Goal: Information Seeking & Learning: Learn about a topic

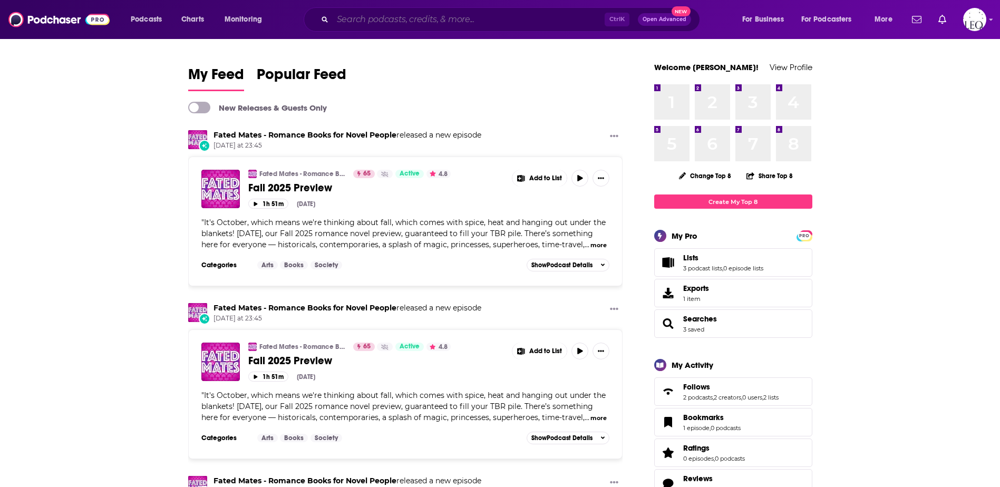
click at [364, 17] on input "Search podcasts, credits, & more..." at bounding box center [469, 19] width 272 height 17
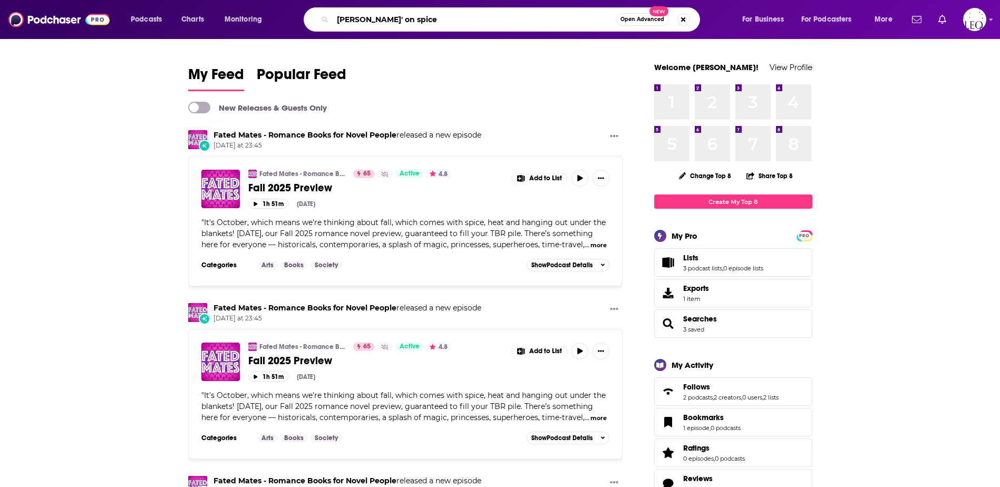
type input "[PERSON_NAME]' on spice"
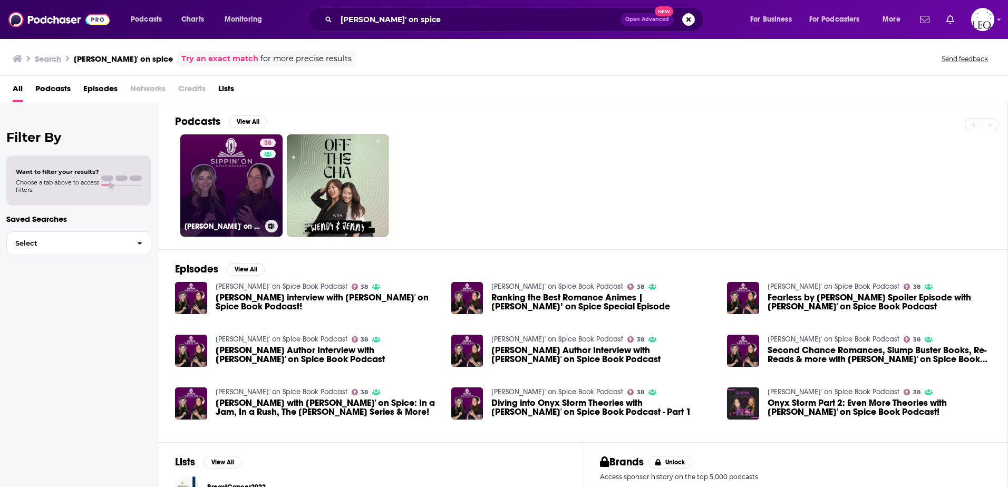
click at [226, 164] on link "38 Sippin' on Spice Book Podcast" at bounding box center [231, 185] width 102 height 102
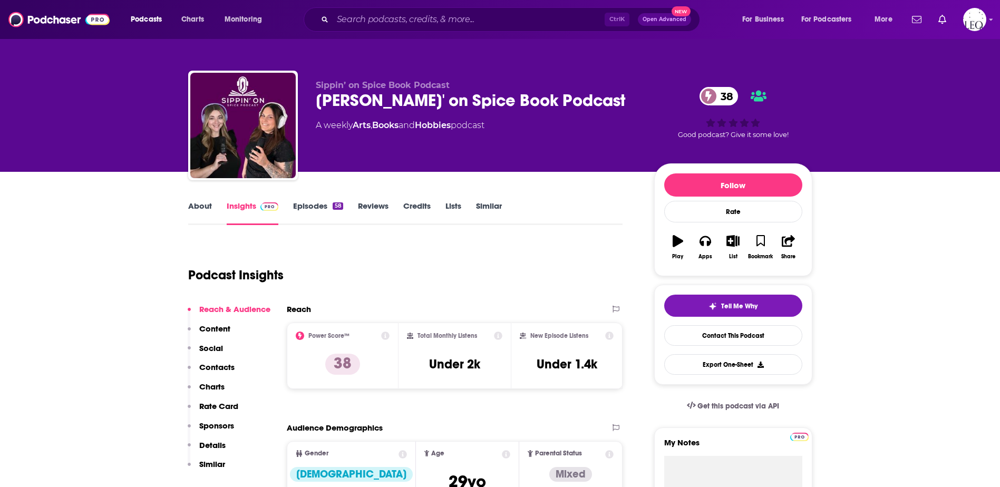
click at [319, 211] on link "Episodes 58" at bounding box center [318, 213] width 50 height 24
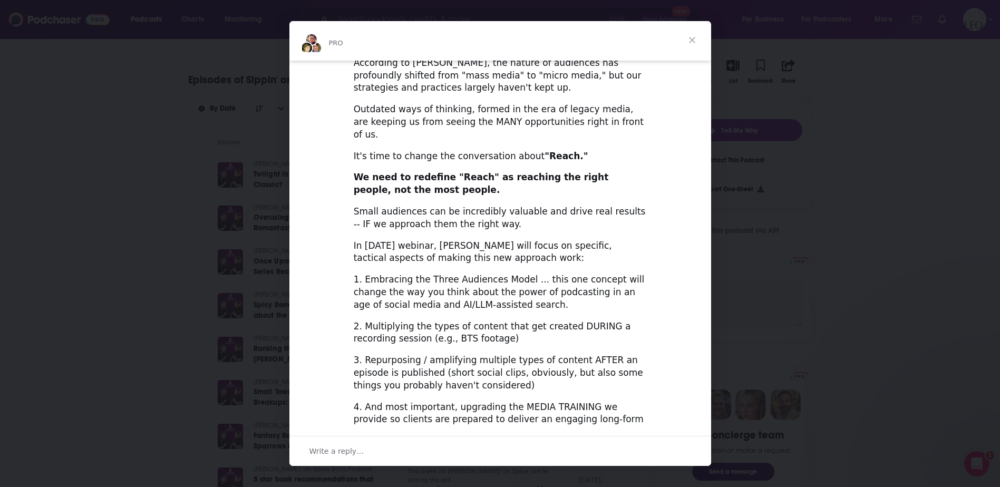
scroll to position [176, 0]
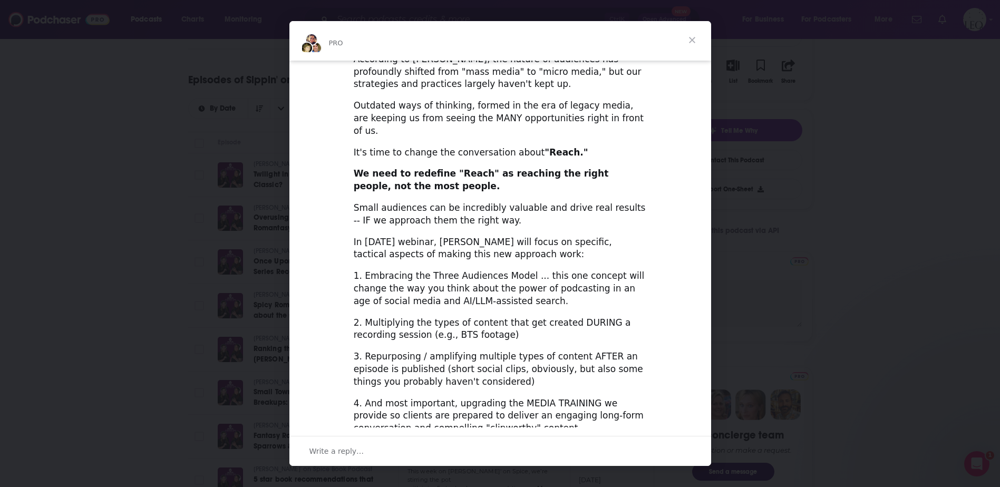
click at [695, 40] on span "Close" at bounding box center [692, 40] width 38 height 38
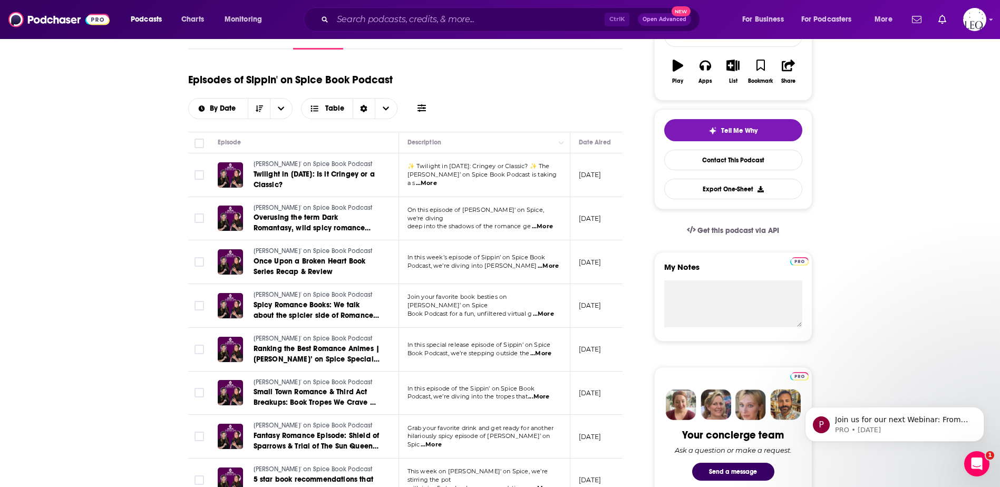
scroll to position [0, 0]
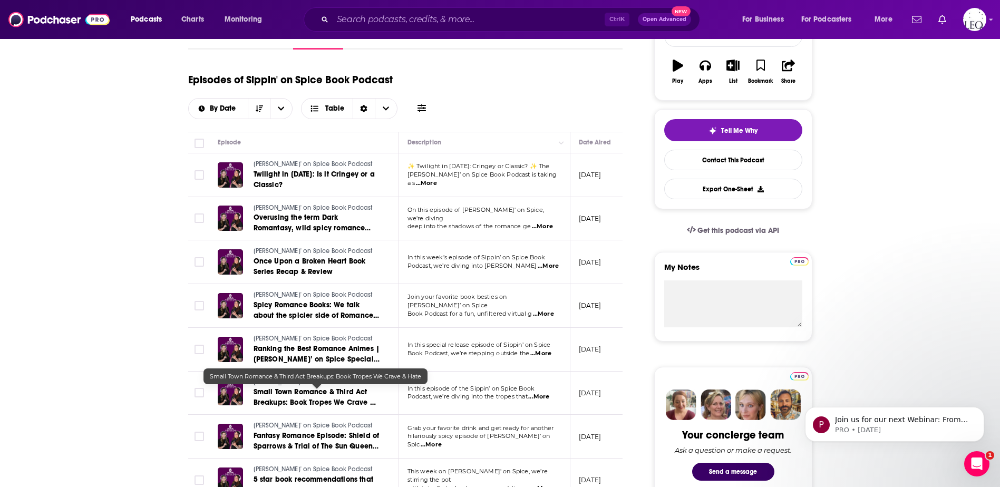
click at [345, 393] on span "Small Town Romance & Third Act Breakups: Book Tropes We Crave & Hate" at bounding box center [315, 403] width 122 height 30
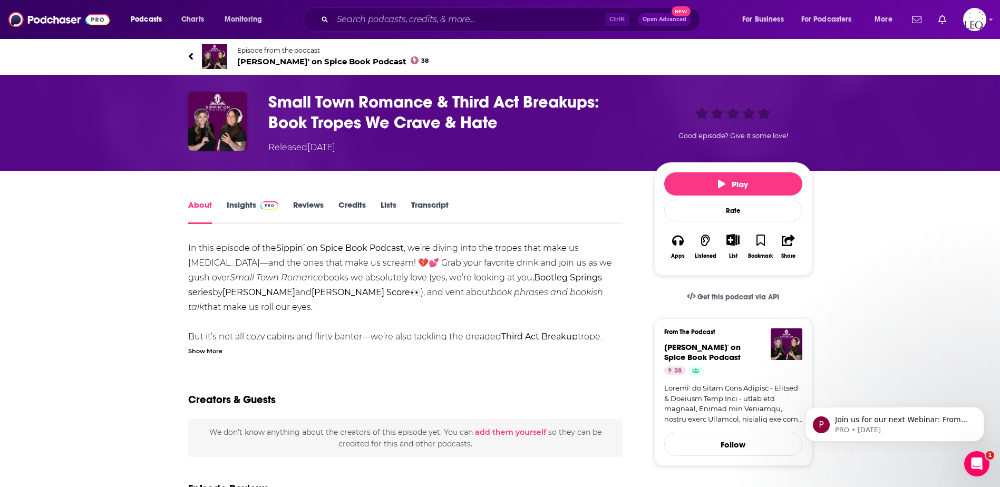
click at [246, 200] on link "Insights" at bounding box center [253, 212] width 52 height 24
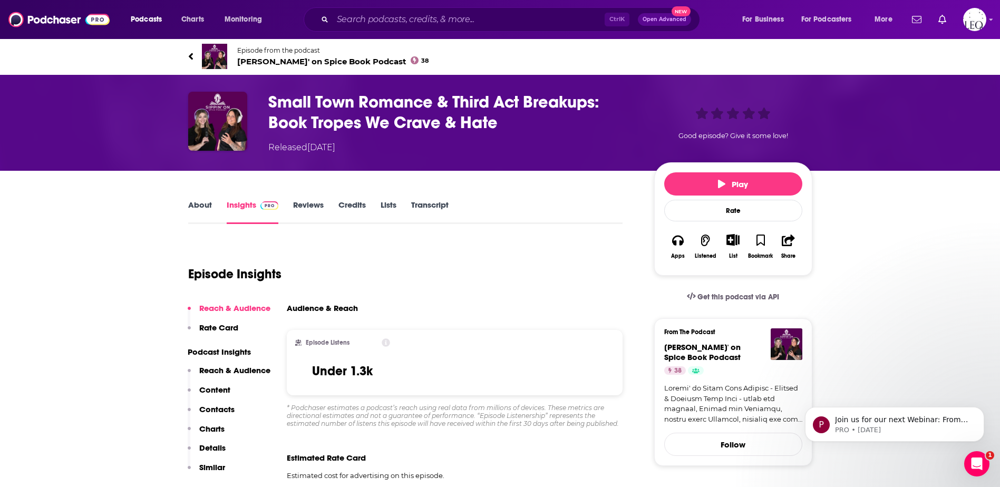
click at [200, 205] on link "About" at bounding box center [200, 212] width 24 height 24
